Goal: Task Accomplishment & Management: Manage account settings

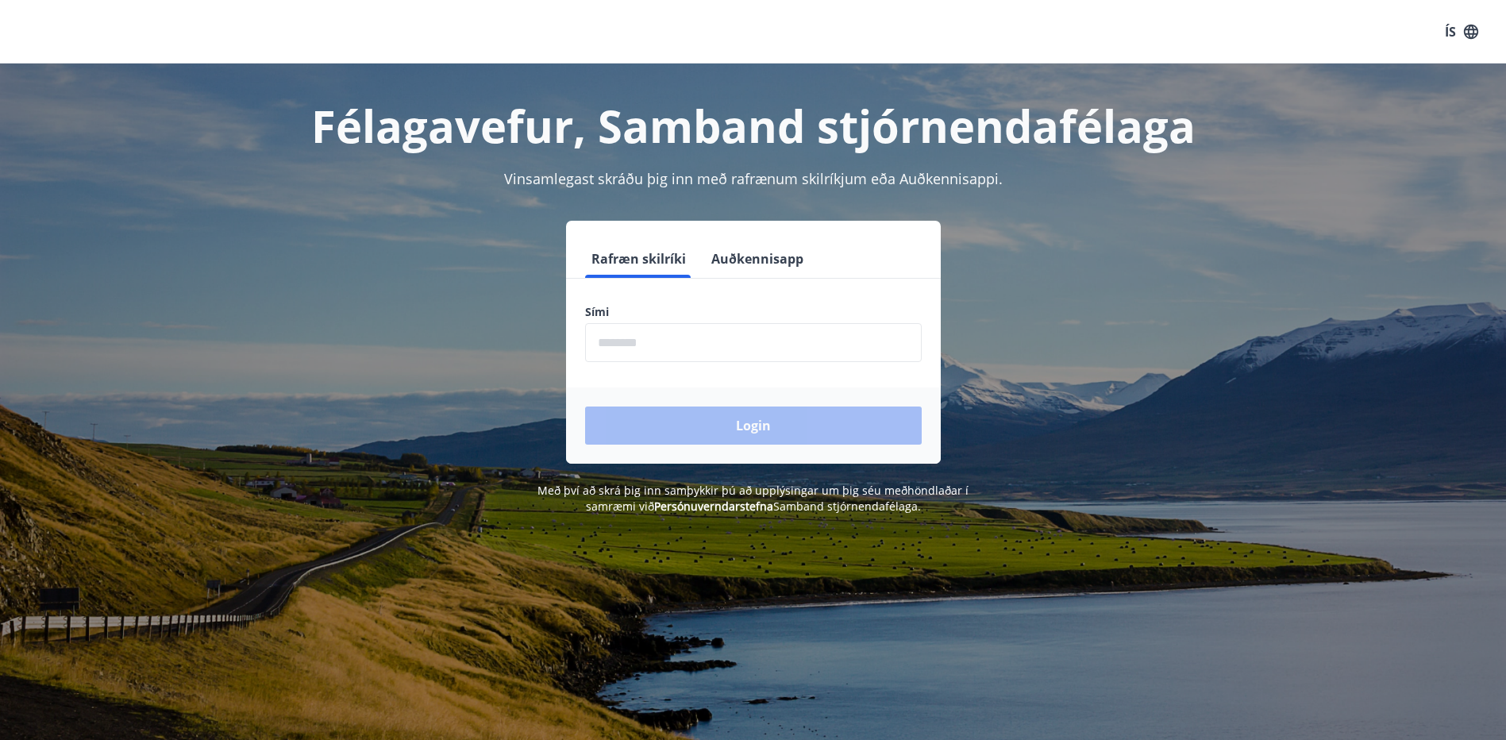
click at [648, 343] on input "phone" at bounding box center [753, 342] width 337 height 39
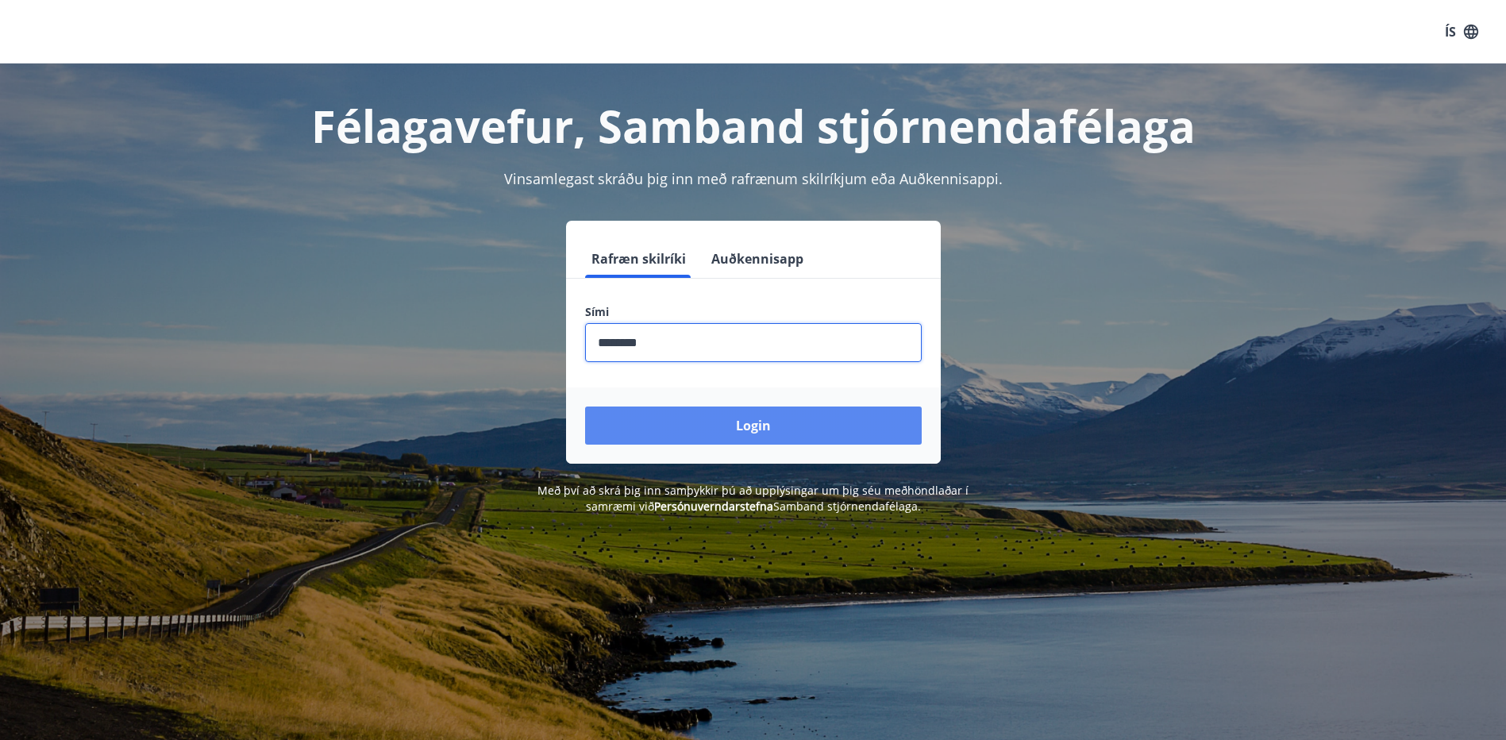
click at [706, 410] on button "Login" at bounding box center [753, 425] width 337 height 38
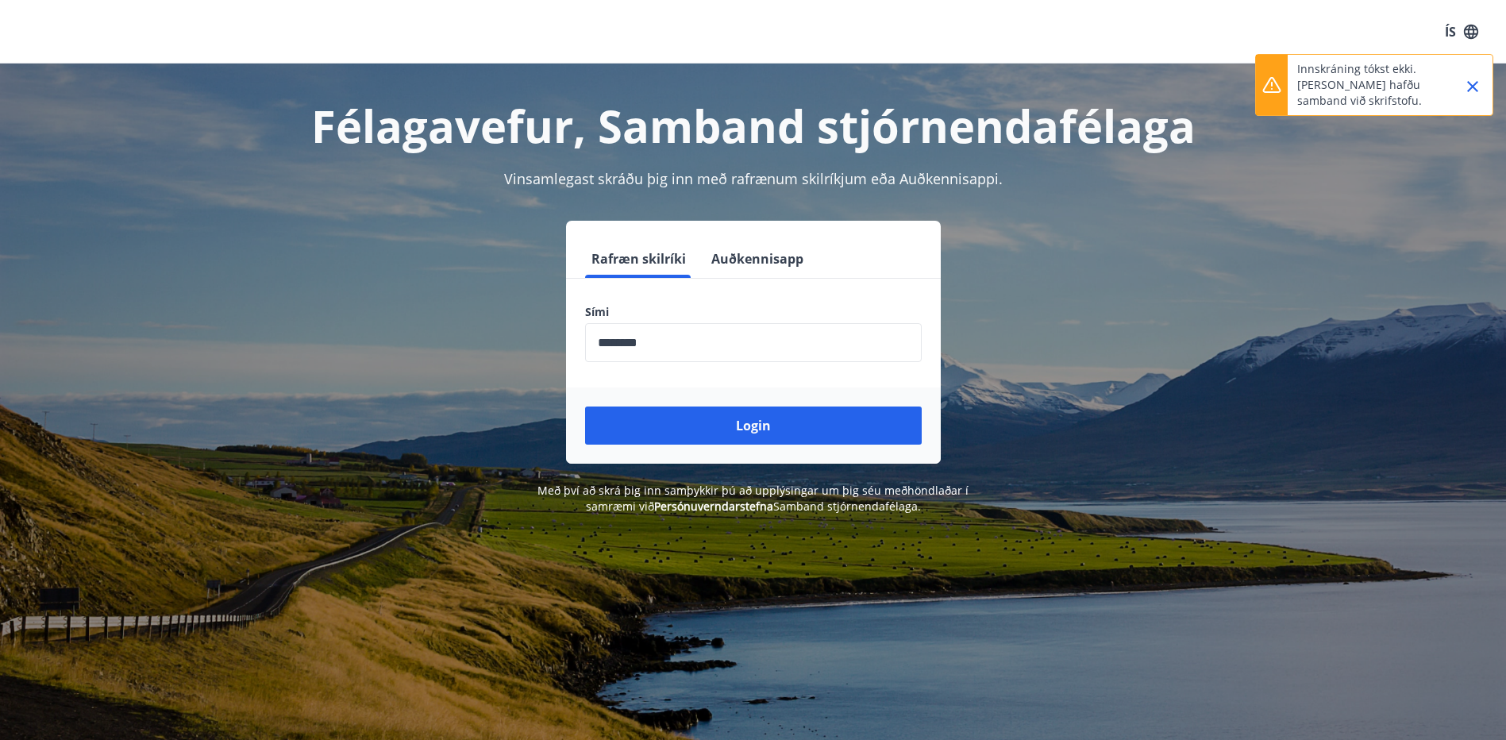
click at [1472, 89] on icon "Close" at bounding box center [1472, 86] width 19 height 19
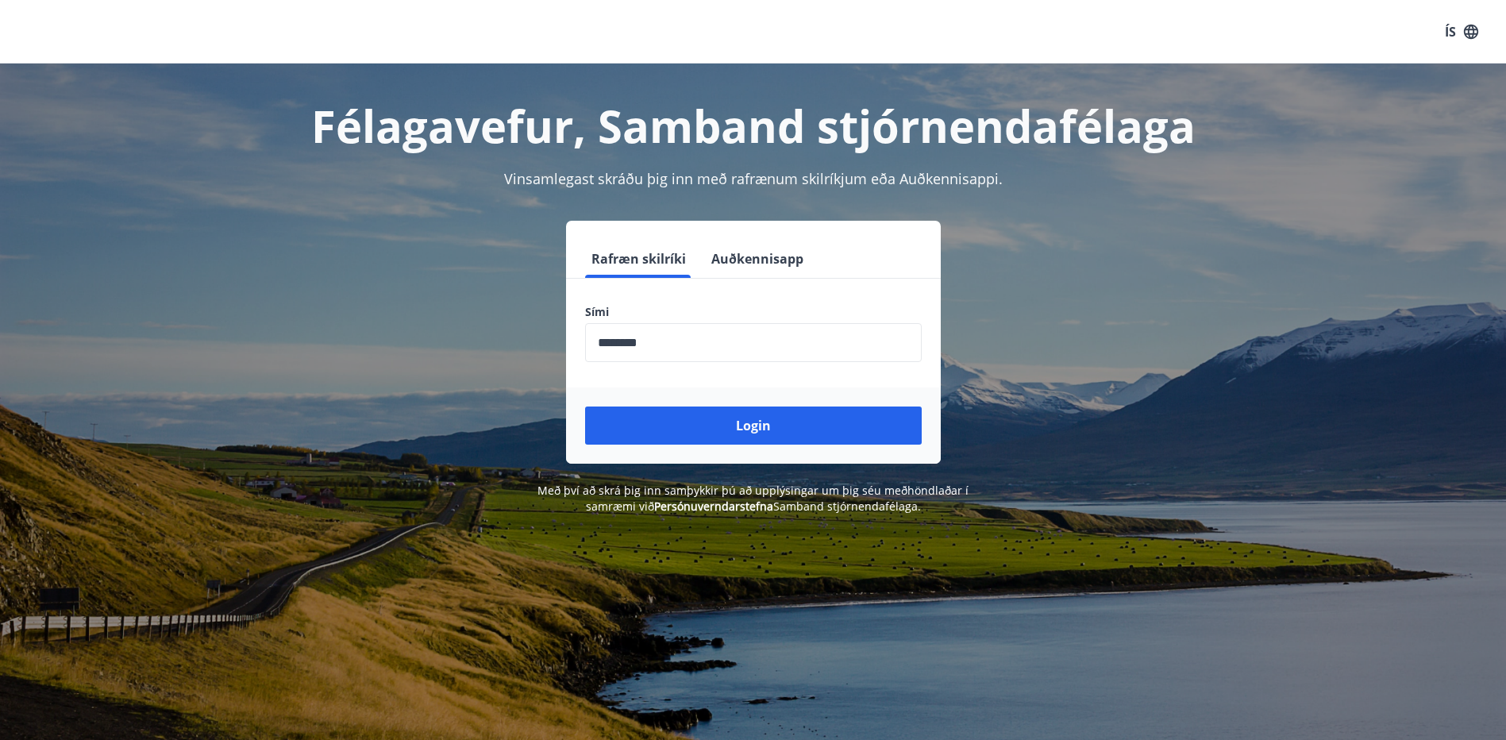
click at [664, 352] on input "phone" at bounding box center [753, 342] width 337 height 39
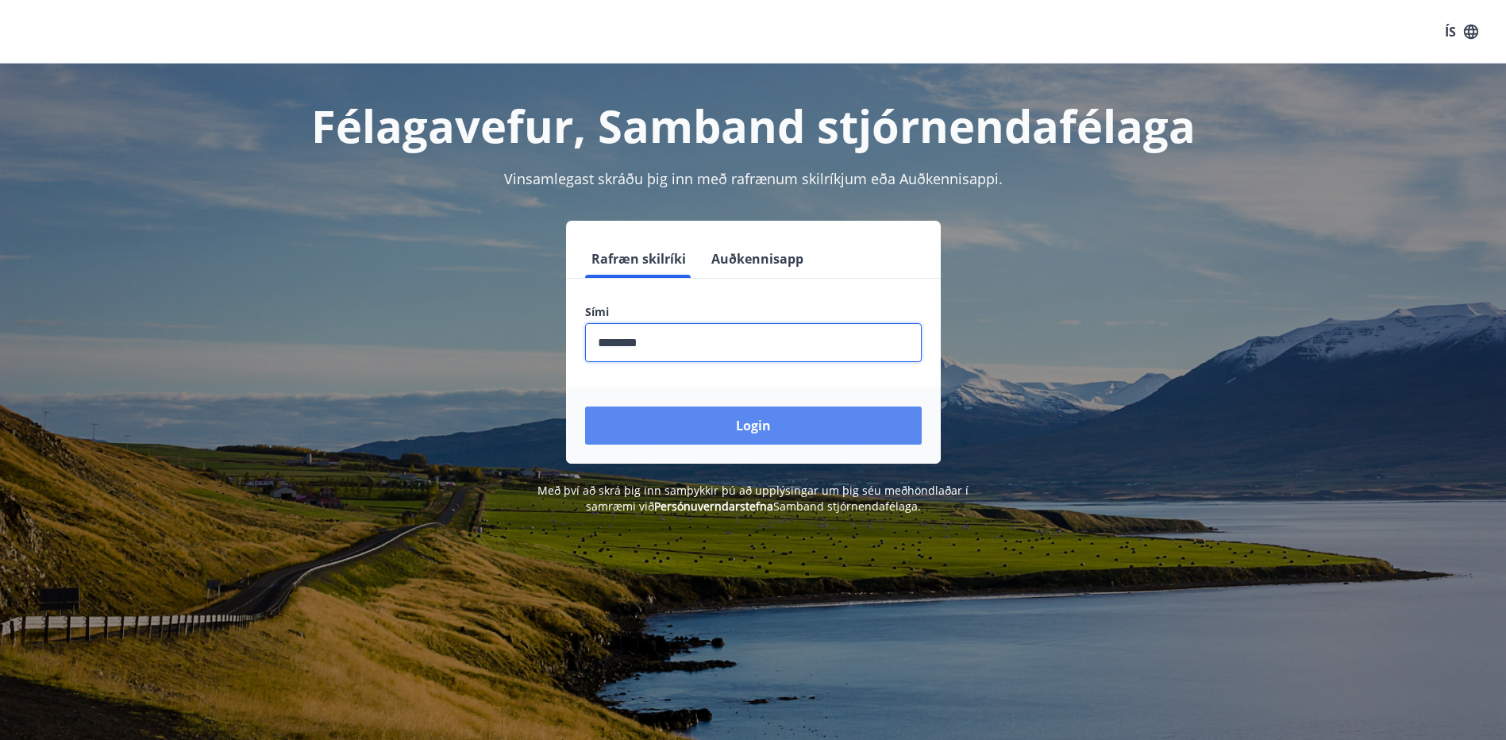
click at [759, 437] on button "Login" at bounding box center [753, 425] width 337 height 38
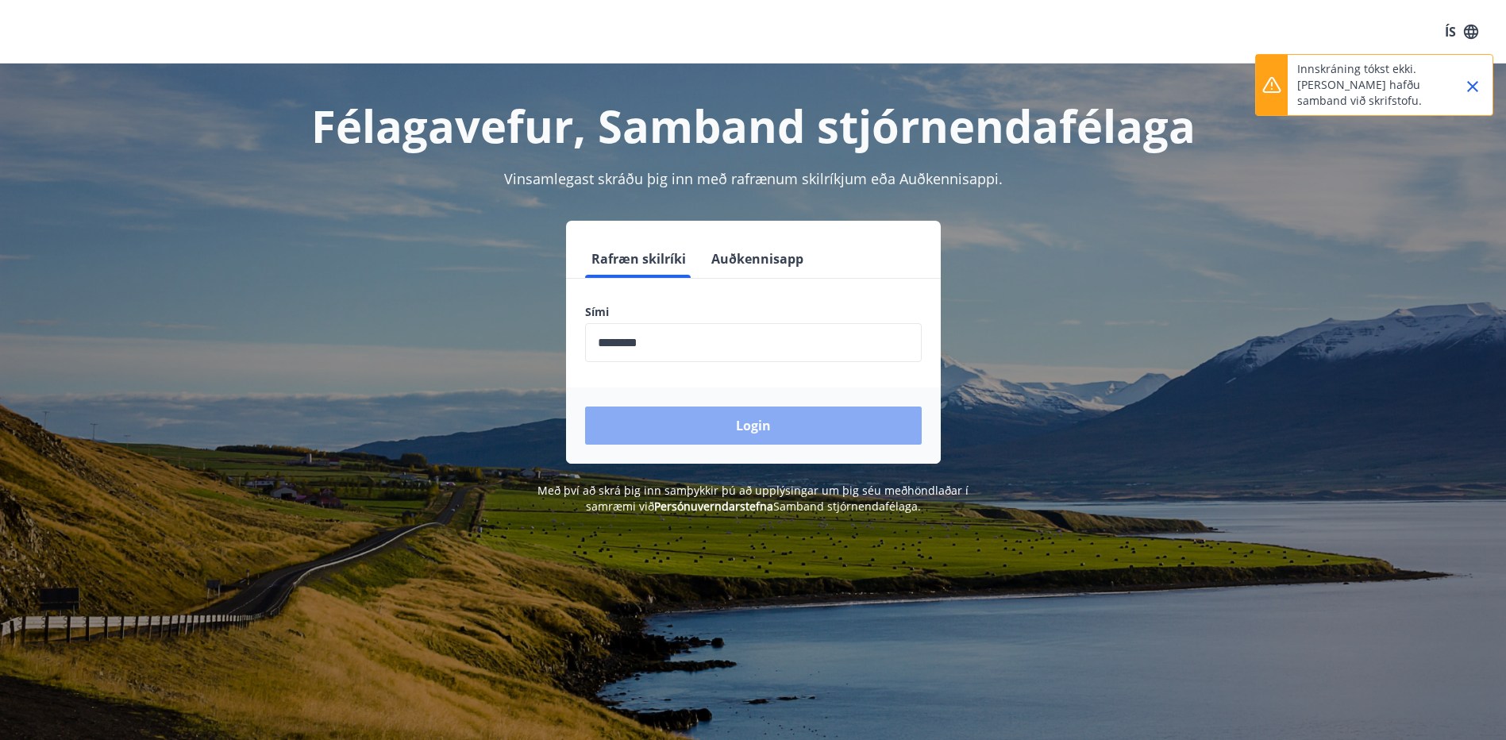
click at [760, 429] on button "Login" at bounding box center [753, 425] width 337 height 38
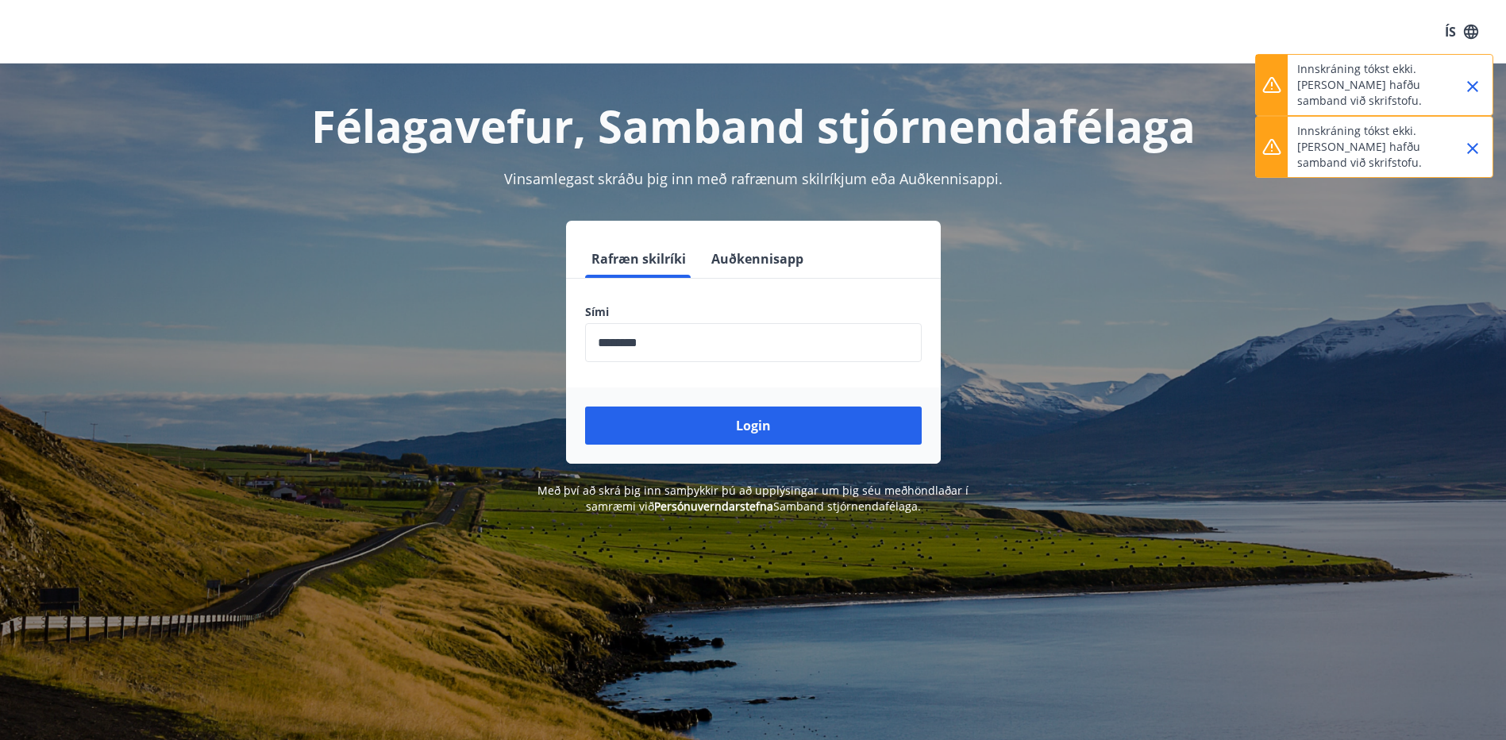
click at [671, 348] on input "phone" at bounding box center [753, 342] width 337 height 39
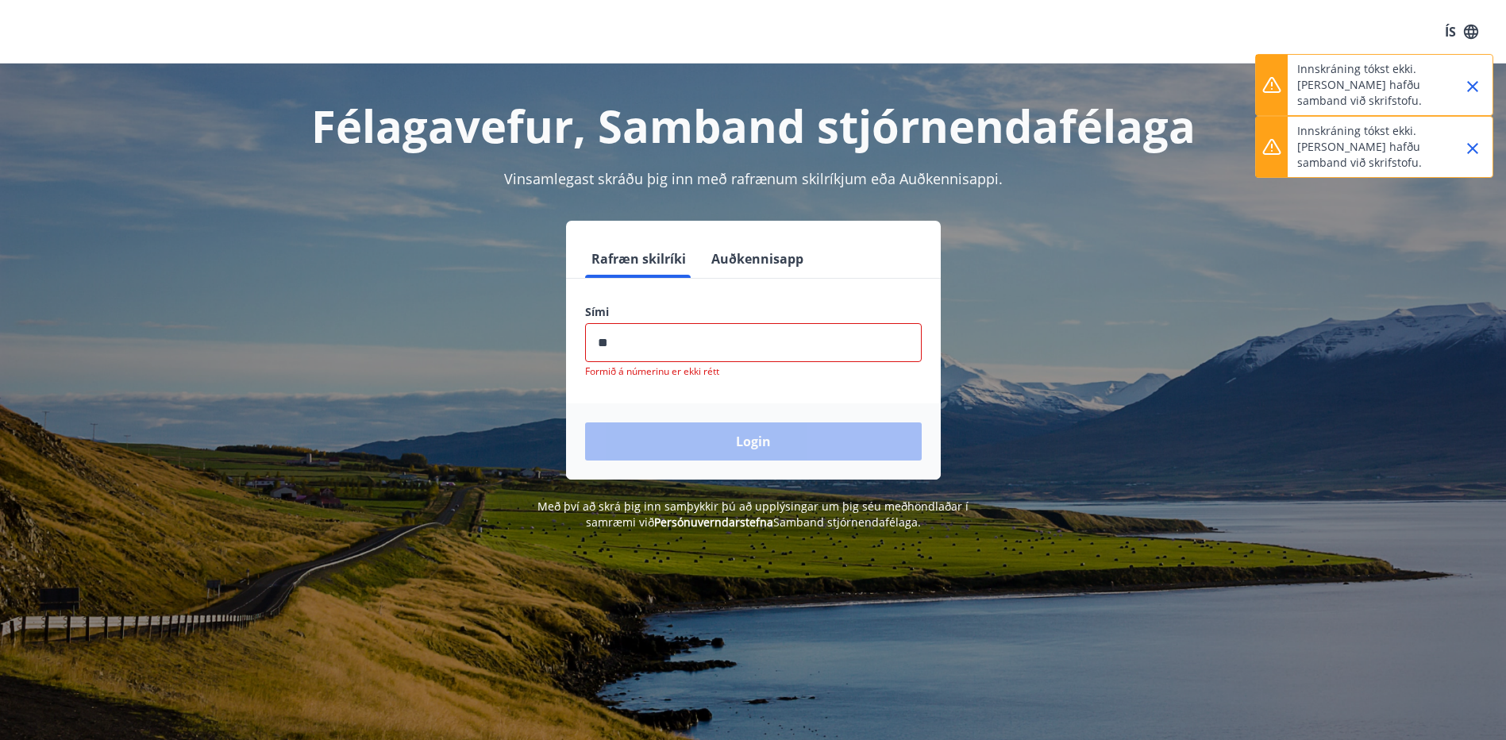
type input "*"
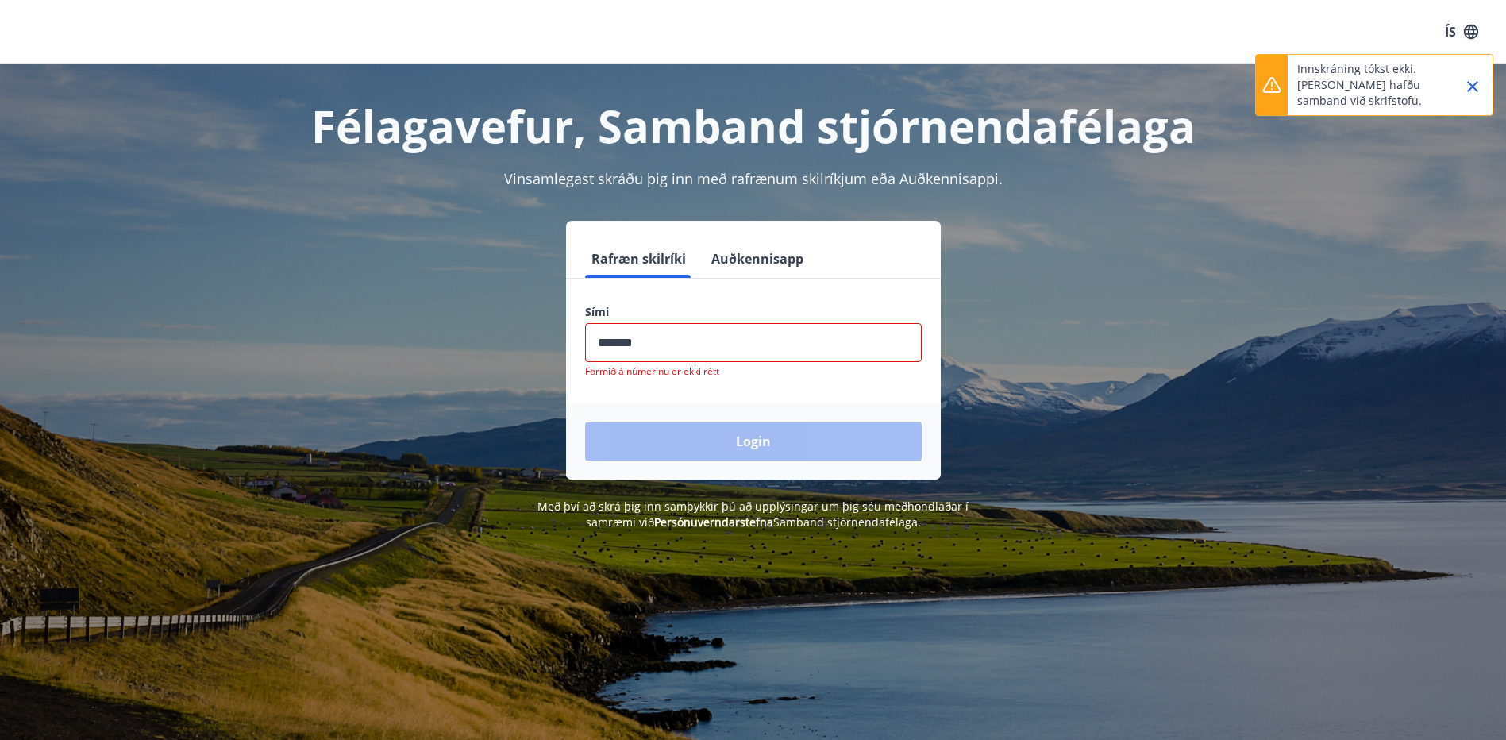
type input "********"
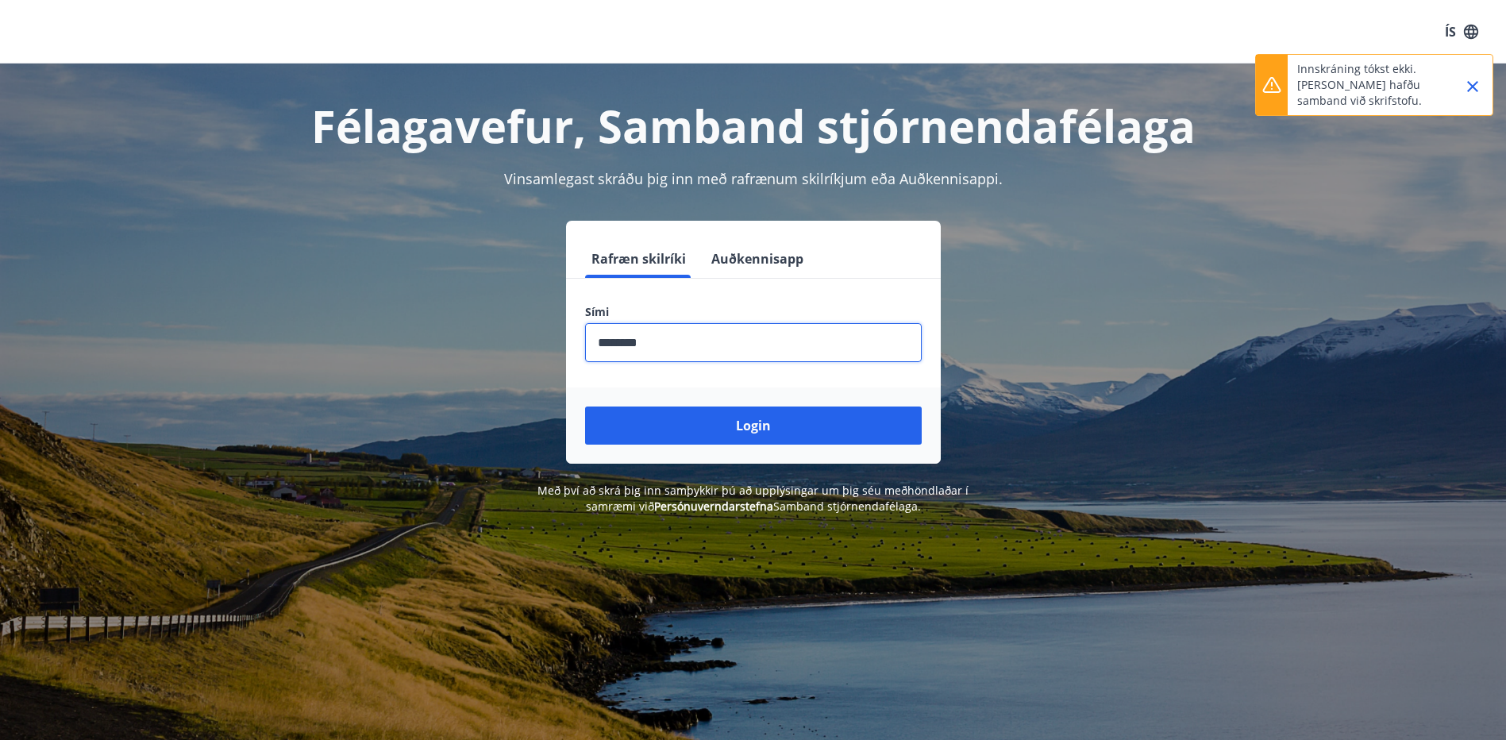
click at [585, 406] on button "Login" at bounding box center [753, 425] width 337 height 38
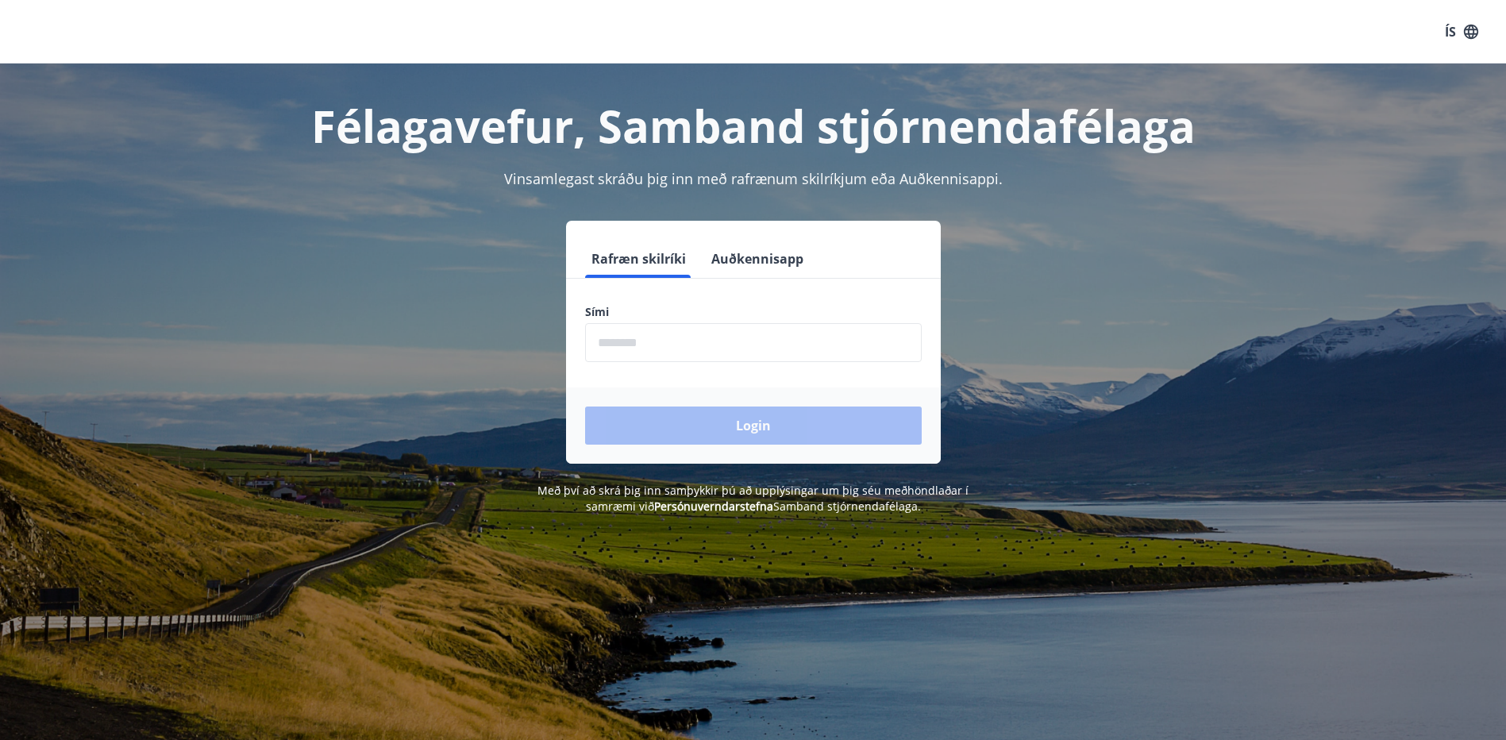
click at [748, 261] on button "Auðkennisapp" at bounding box center [757, 259] width 105 height 38
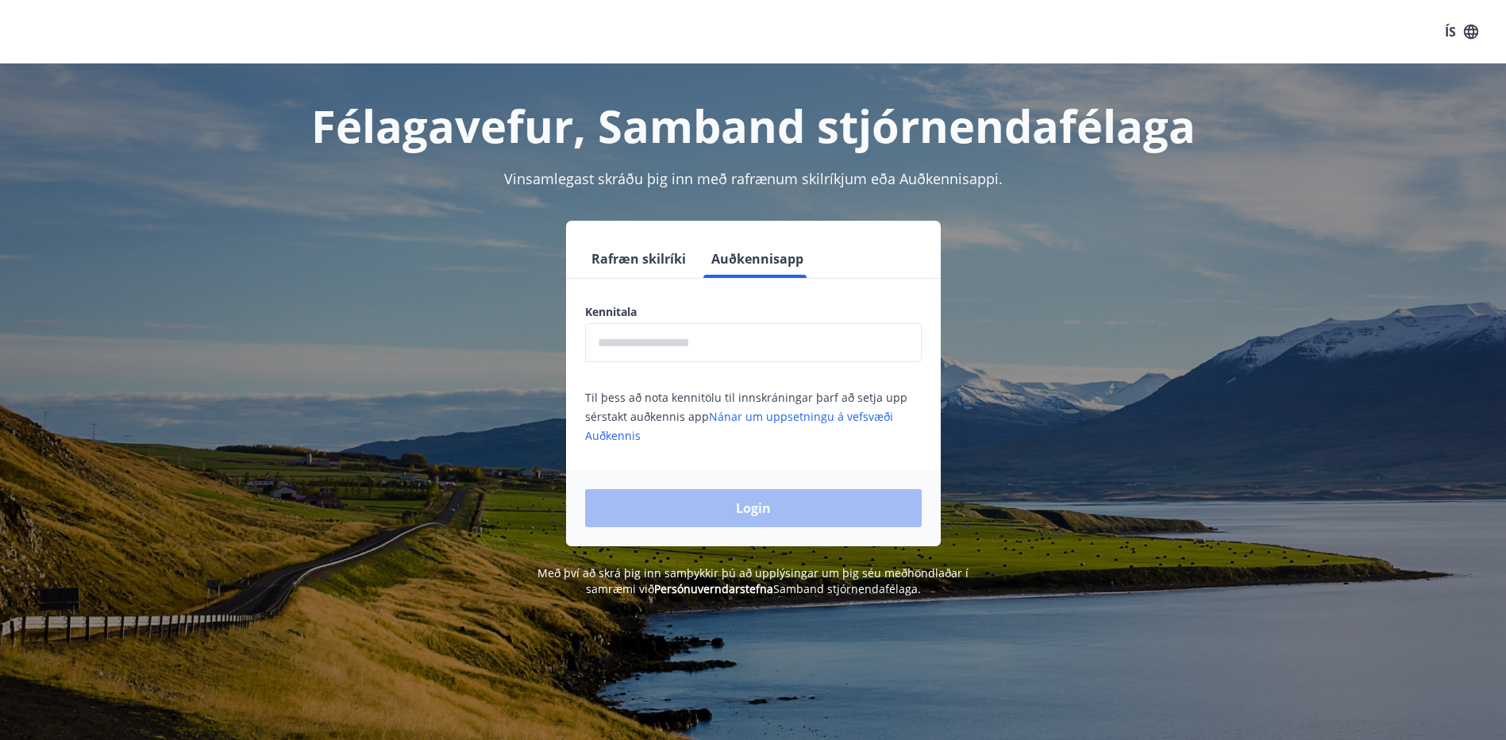
click at [634, 266] on button "Rafræn skilríki" at bounding box center [638, 259] width 107 height 38
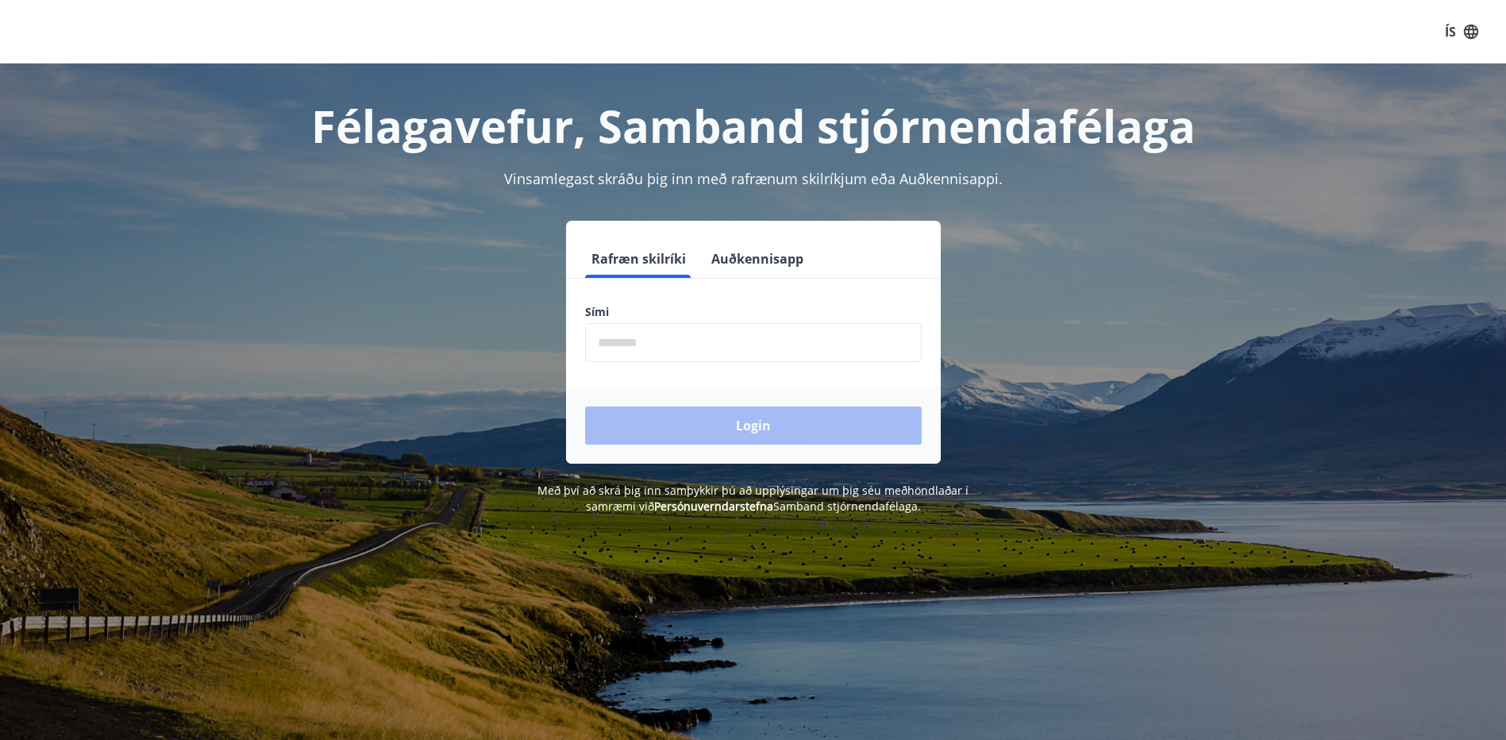
click at [655, 348] on input "phone" at bounding box center [753, 342] width 337 height 39
type input "********"
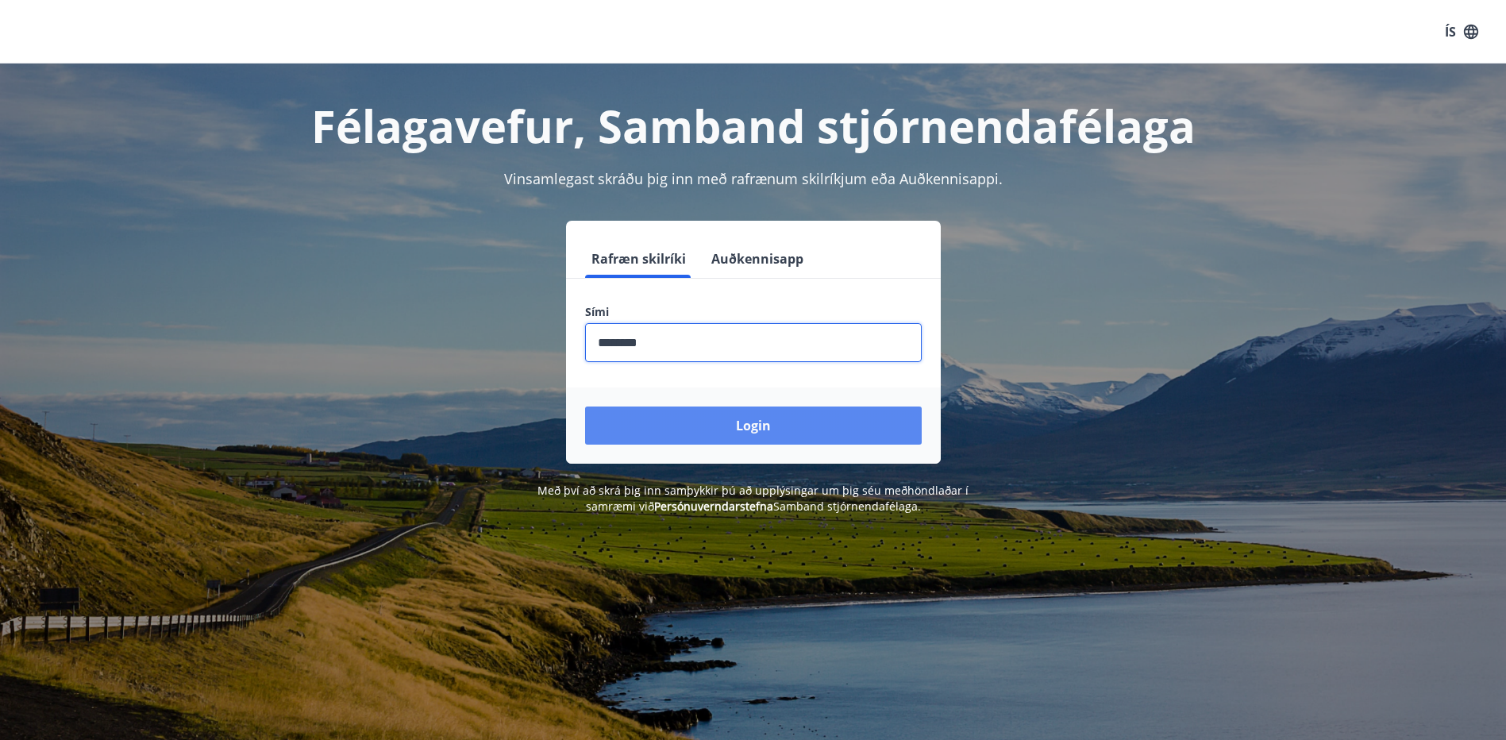
click at [700, 418] on button "Login" at bounding box center [753, 425] width 337 height 38
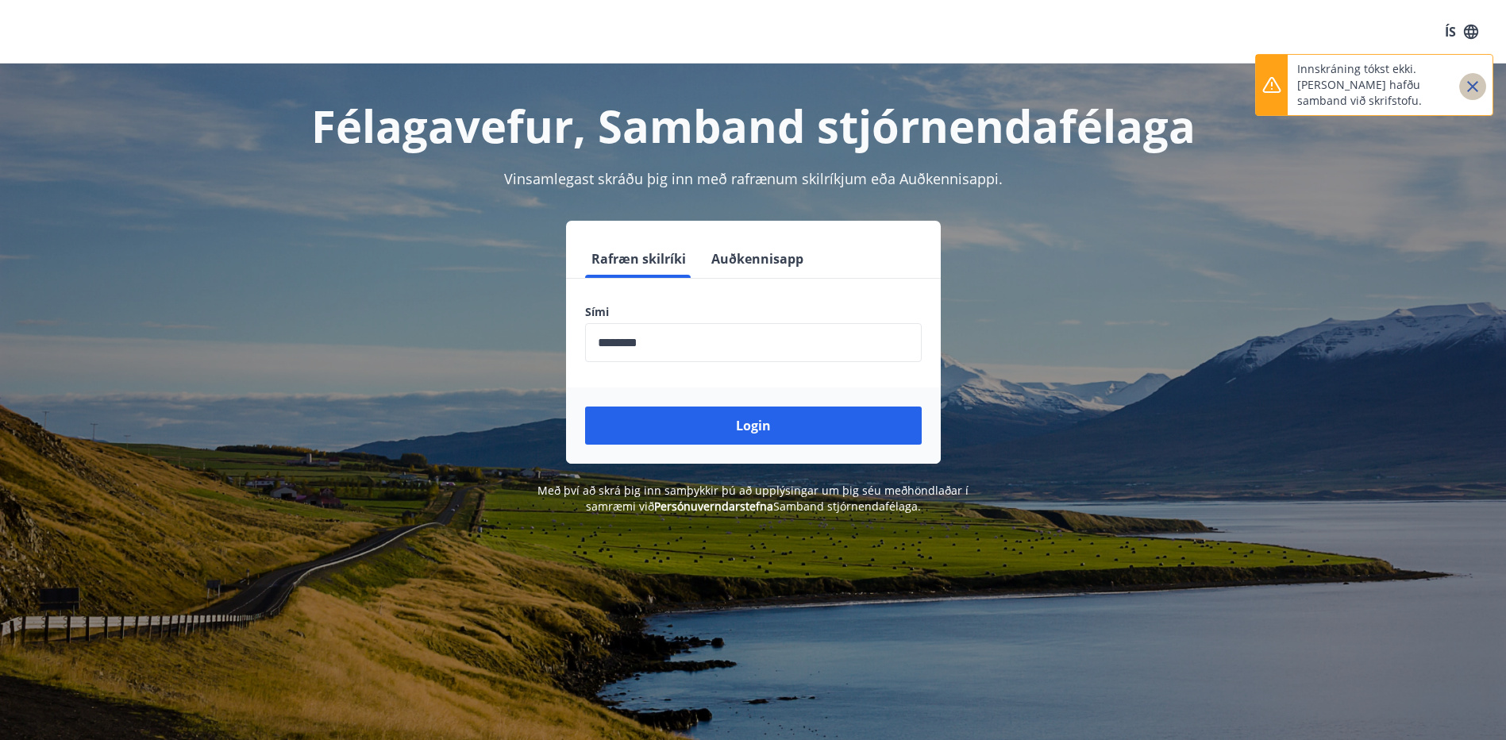
click at [1470, 88] on icon "Close" at bounding box center [1472, 86] width 11 height 11
